Goal: Task Accomplishment & Management: Use online tool/utility

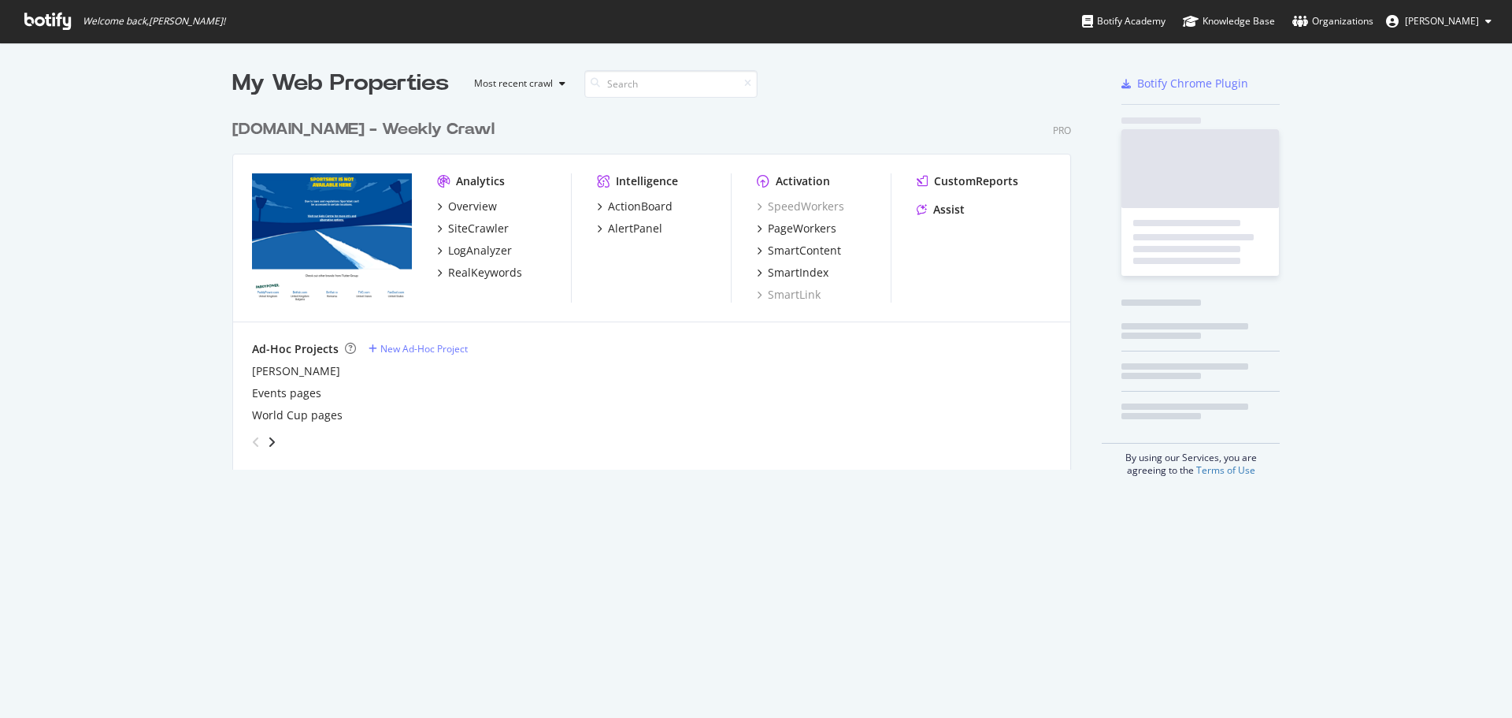
scroll to position [358, 840]
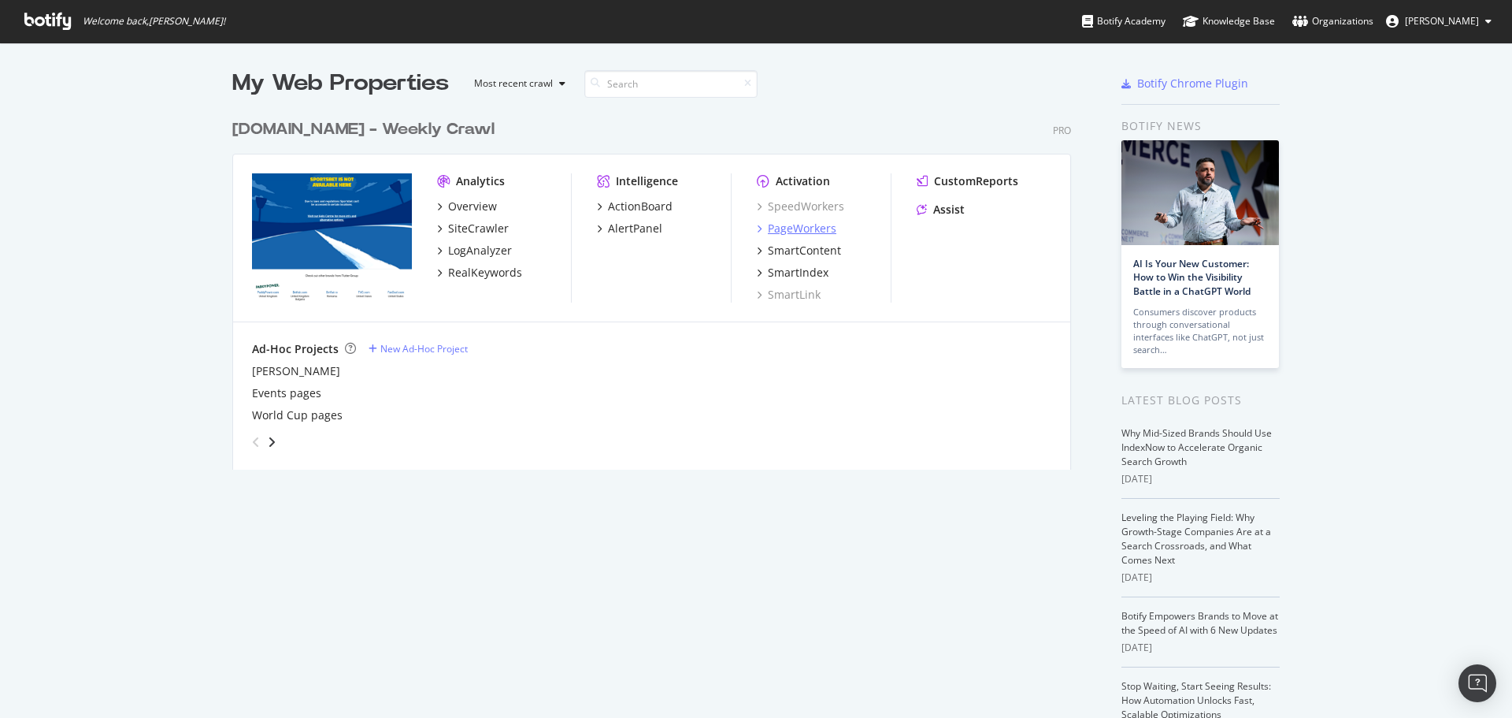
click at [818, 228] on div "PageWorkers" at bounding box center [802, 229] width 69 height 16
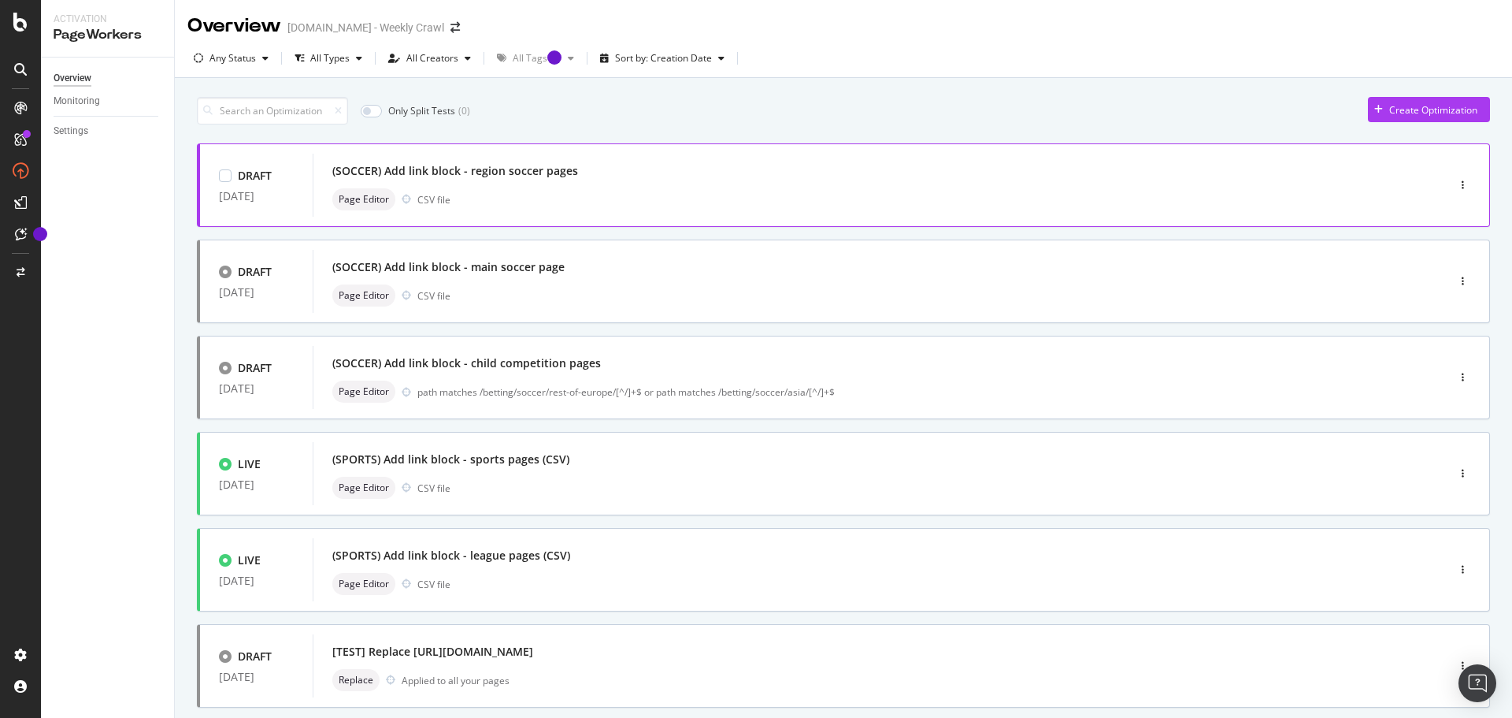
click at [516, 169] on div "(SOCCER) Add link block - region soccer pages" at bounding box center [455, 171] width 246 height 16
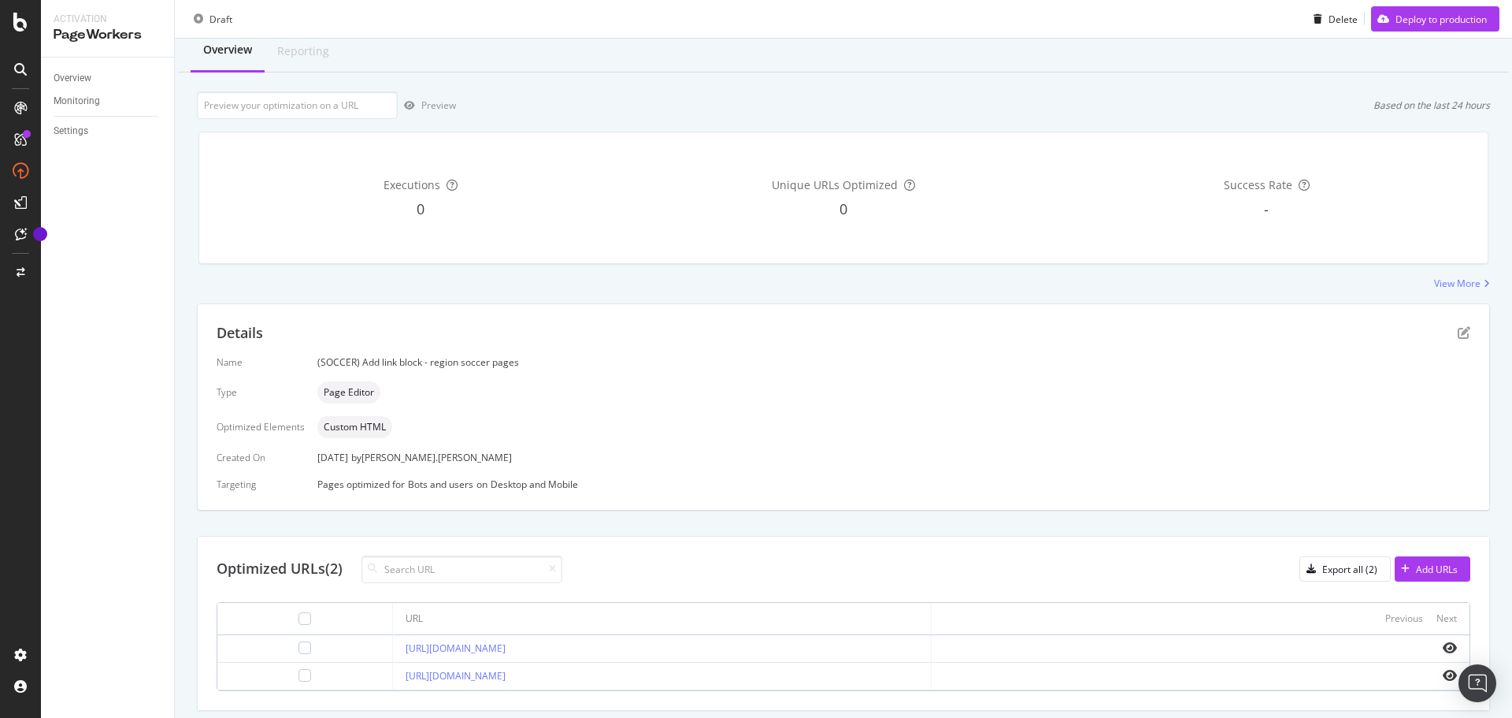
scroll to position [95, 0]
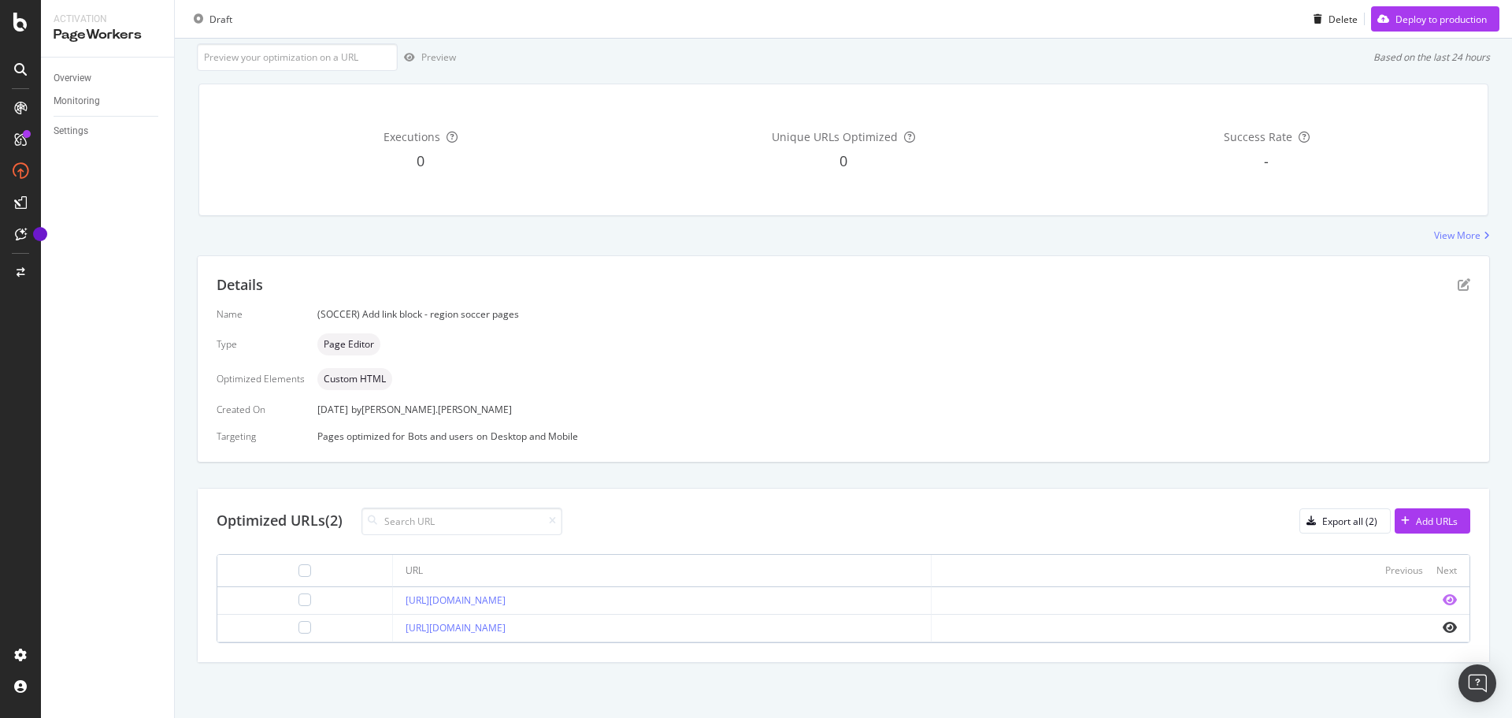
click at [1443, 597] on icon "eye" at bounding box center [1450, 599] width 14 height 13
